Goal: Check status: Check status

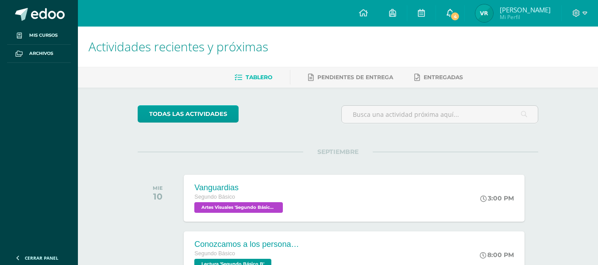
click at [450, 15] on span "4" at bounding box center [455, 17] width 10 height 10
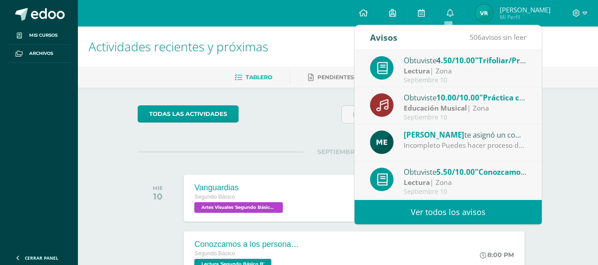
click at [449, 61] on span "4.50/10.00" at bounding box center [455, 60] width 39 height 10
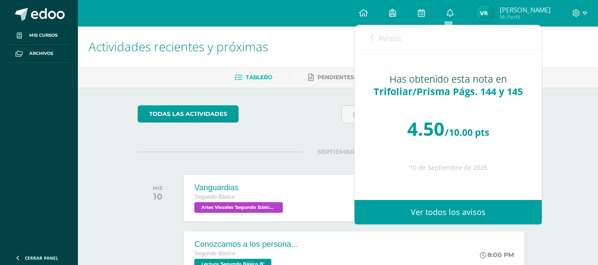
click at [379, 37] on span "Avisos" at bounding box center [390, 38] width 24 height 11
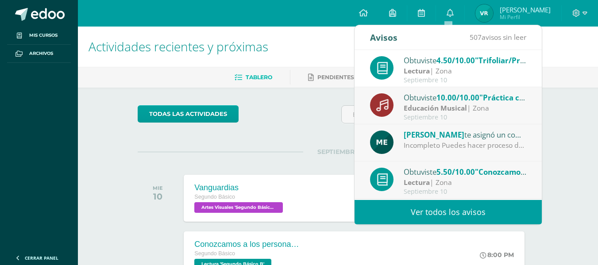
click at [446, 104] on strong "Educación Musical" at bounding box center [435, 108] width 63 height 10
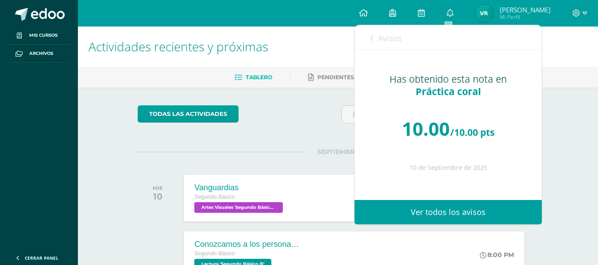
click at [374, 35] on link "Avisos" at bounding box center [386, 37] width 32 height 25
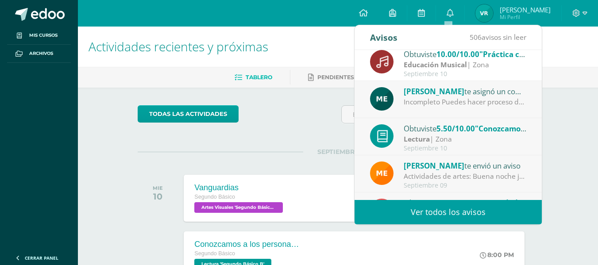
scroll to position [44, 0]
click at [470, 146] on div "Septiembre 10" at bounding box center [465, 148] width 123 height 8
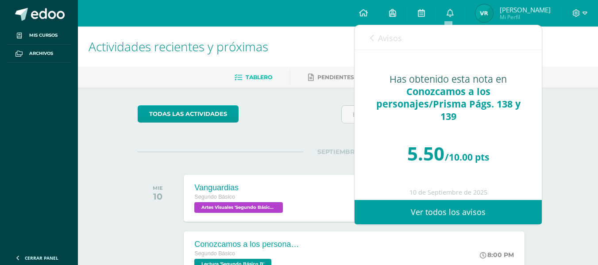
click at [460, 133] on div "5.50 /10.00 pts" at bounding box center [448, 153] width 152 height 53
click at [383, 41] on span "Avisos" at bounding box center [390, 38] width 24 height 11
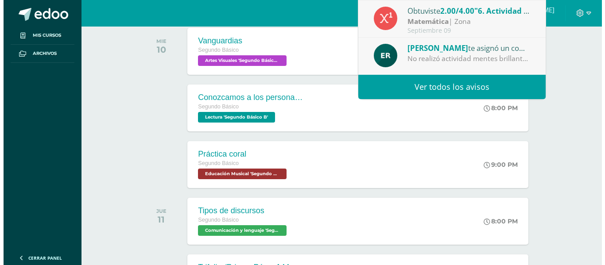
scroll to position [164, 0]
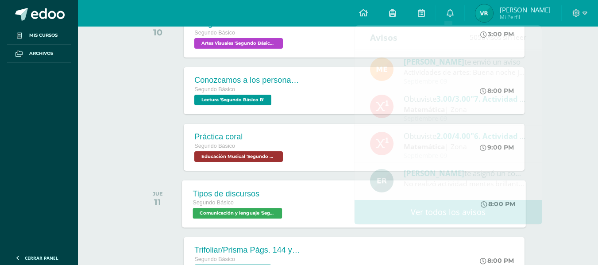
click at [293, 202] on div "Tipos de discursos Segundo Básico Comunicación y lenguaje 'Segundo Básico B'" at bounding box center [238, 203] width 113 height 47
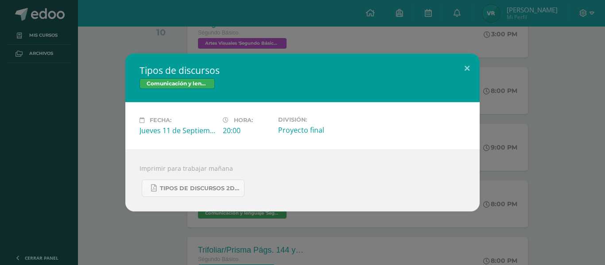
click at [87, 171] on div "Tipos de discursos Comunicación y lenguaje Fecha: [DATE] Hora: 20:00 División:" at bounding box center [302, 133] width 597 height 158
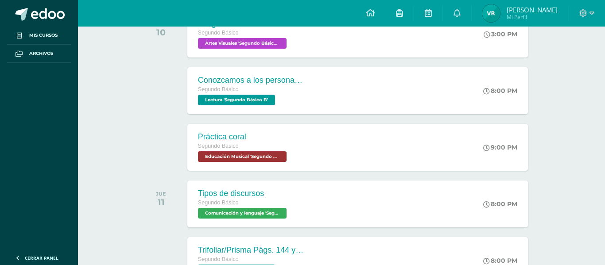
click at [87, 171] on div "Tipos de discursos Comunicación y lenguaje Fecha: [DATE] Hora: 20:00 División:" at bounding box center [302, 133] width 597 height 158
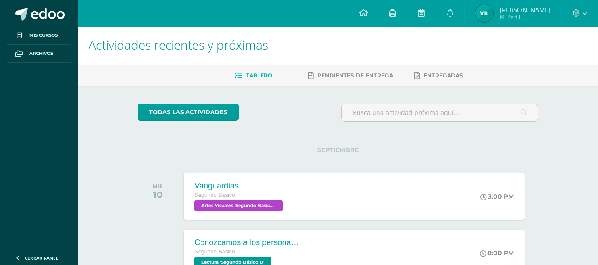
scroll to position [0, 0]
